Goal: Task Accomplishment & Management: Use online tool/utility

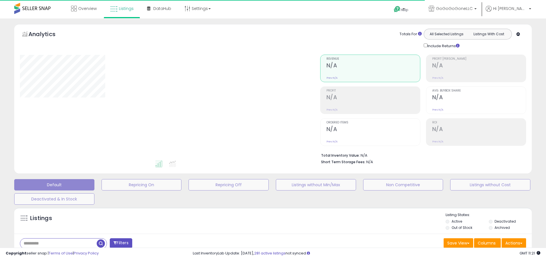
type input "**********"
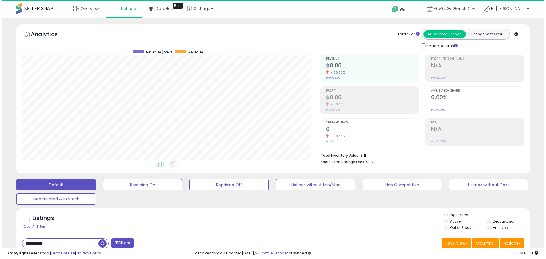
scroll to position [117, 298]
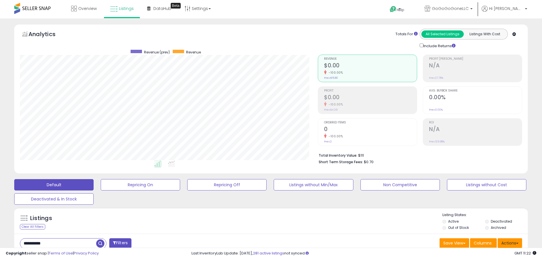
click at [510, 245] on button "Actions" at bounding box center [509, 243] width 24 height 10
click at [474, 255] on link "Import" at bounding box center [486, 255] width 62 height 9
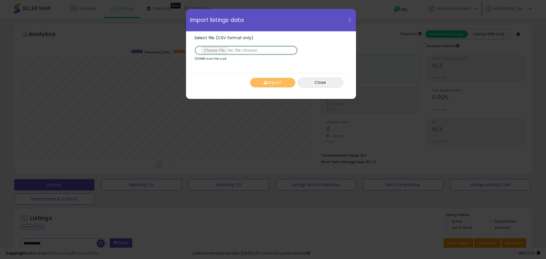
click at [211, 50] on input "Select file (CSV format only)" at bounding box center [245, 50] width 103 height 10
click at [278, 84] on button "Import" at bounding box center [272, 83] width 45 height 10
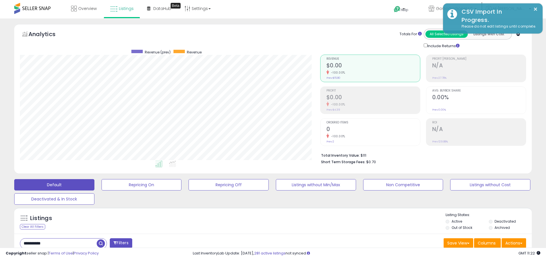
scroll to position [284169, 283988]
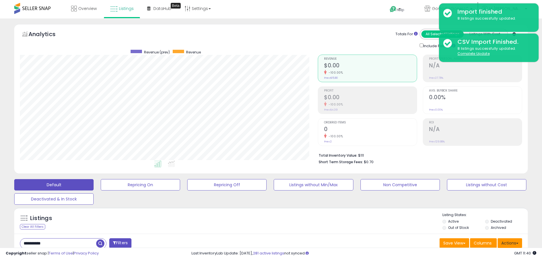
click at [511, 244] on button "Actions" at bounding box center [509, 243] width 24 height 10
click at [480, 253] on link "Import" at bounding box center [486, 255] width 62 height 9
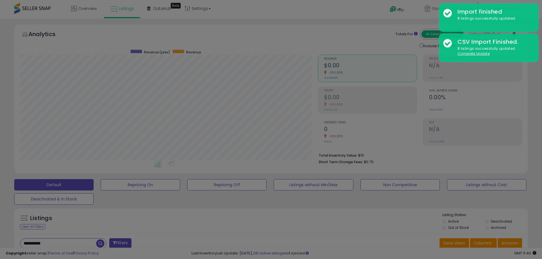
scroll to position [117, 300]
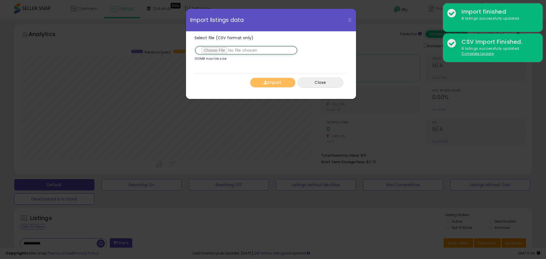
click at [221, 53] on input "Select file (CSV format only)" at bounding box center [245, 50] width 103 height 10
type input "**********"
click at [273, 84] on button "Import" at bounding box center [272, 83] width 45 height 10
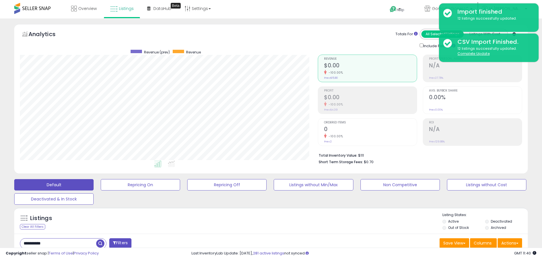
scroll to position [284169, 283988]
